Goal: Information Seeking & Learning: Learn about a topic

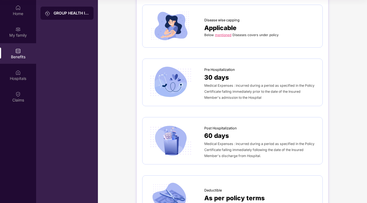
scroll to position [247, 0]
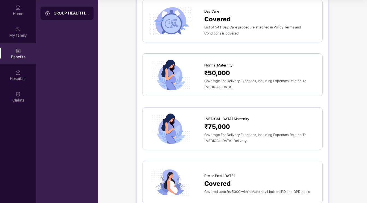
scroll to position [553, 0]
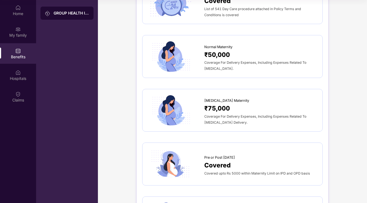
click at [353, 154] on div "GROUP HEALTH INSURANCE DETAILS INCLUSIONS EXCLUSIONS Sum Insured ₹5,00,000 Empl…" at bounding box center [232, 100] width 269 height 1302
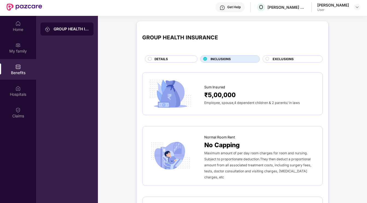
scroll to position [0, 0]
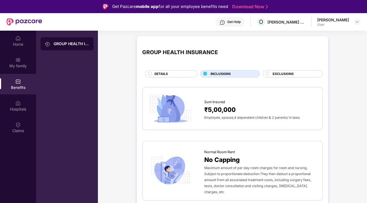
click at [241, 24] on div "Get Help" at bounding box center [234, 22] width 13 height 4
